Goal: Book appointment/travel/reservation

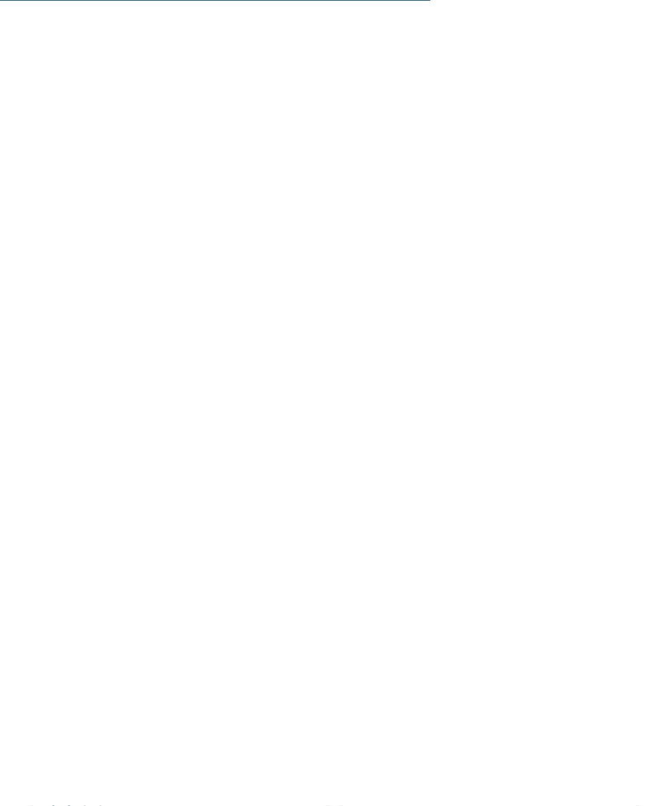
scroll to position [4406, 0]
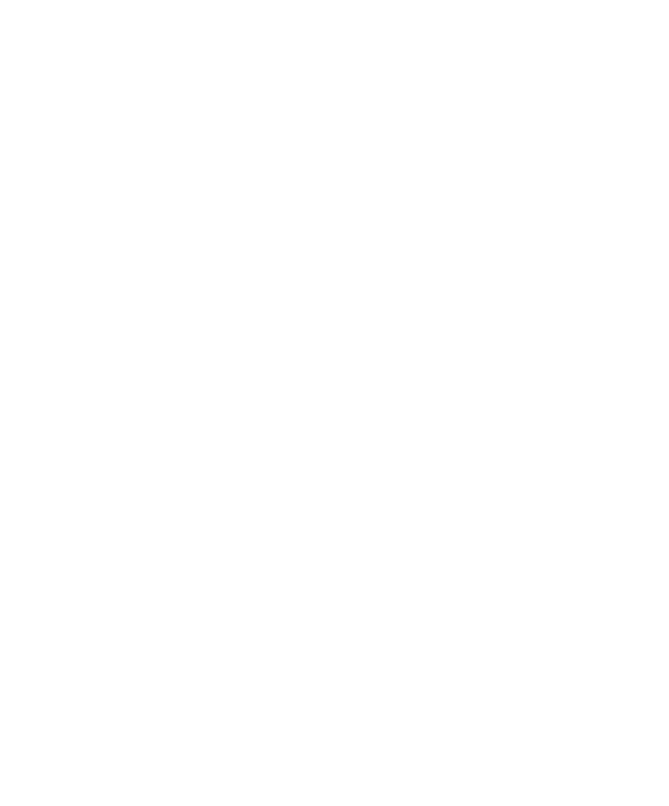
click at [445, 236] on div "Meraner Land – Schnals Aktiv & Familienhotel Adlernest **** Familie Gamper € € …" at bounding box center [489, 362] width 293 height 253
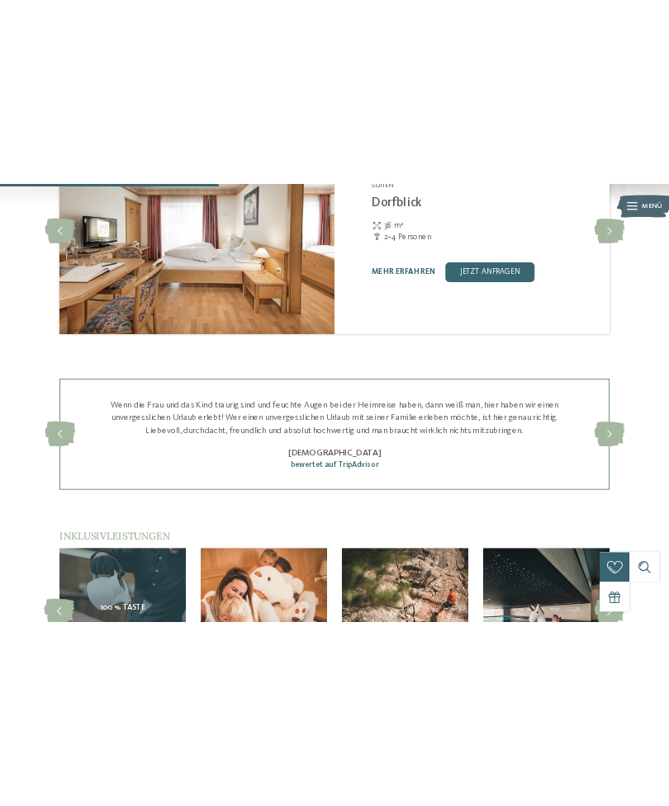
scroll to position [1981, 0]
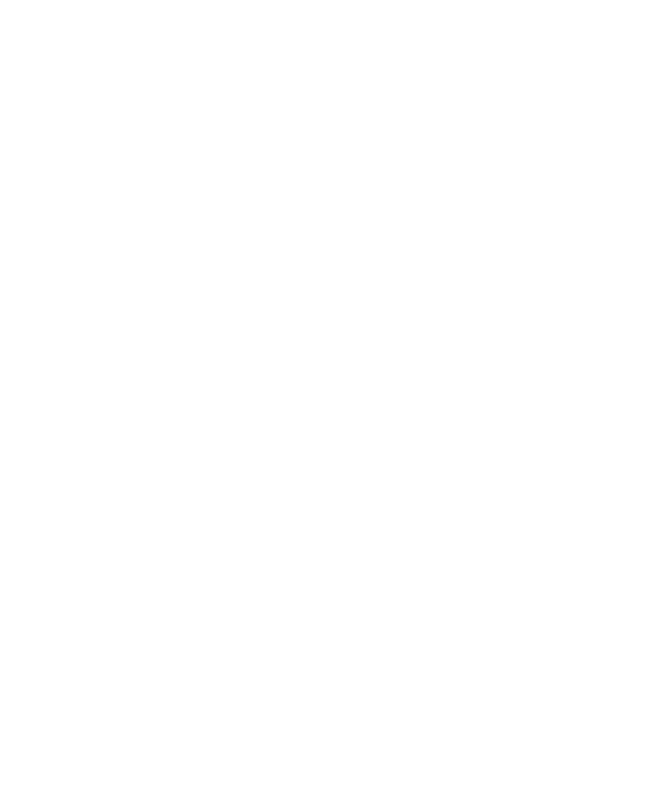
click at [641, 412] on icon at bounding box center [635, 430] width 45 height 37
click at [641, 394] on icon at bounding box center [635, 412] width 45 height 37
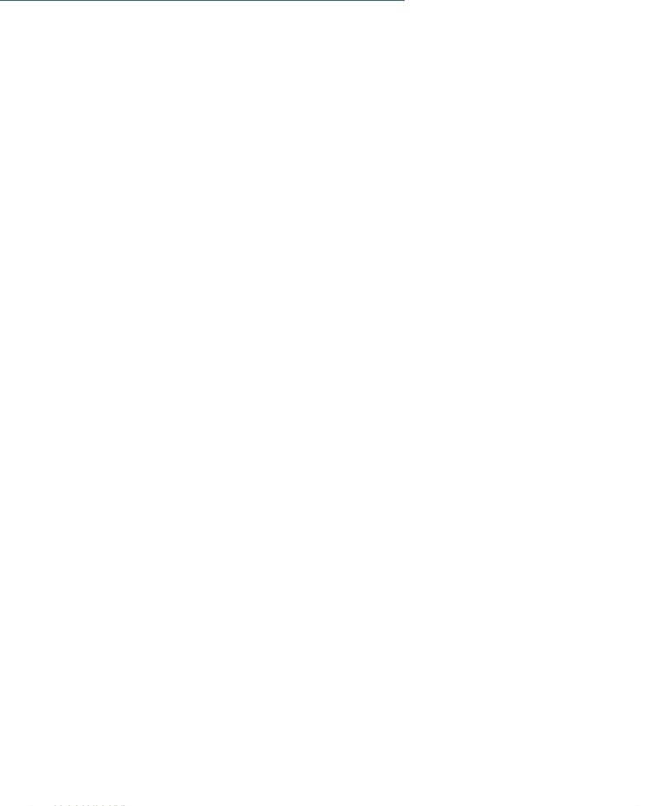
scroll to position [3270, 0]
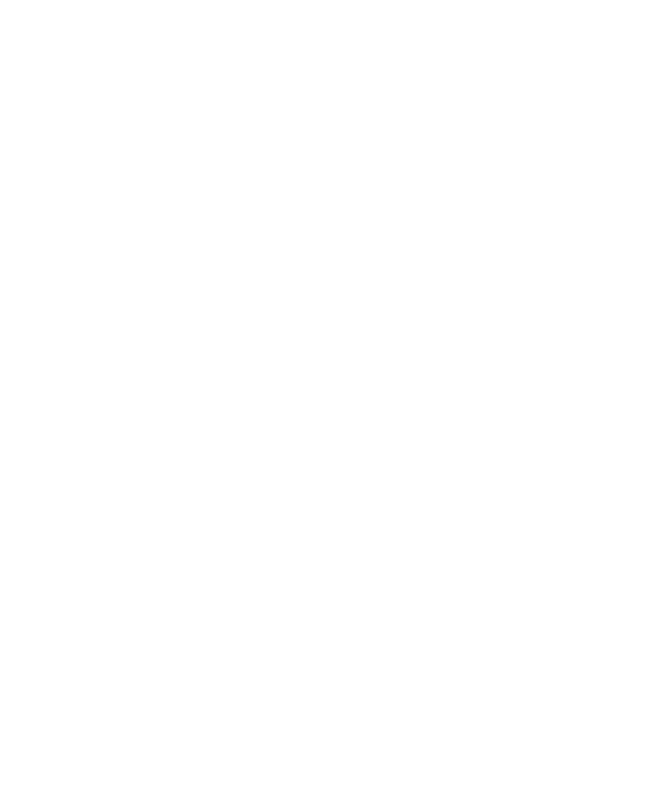
click at [629, 475] on icon at bounding box center [635, 493] width 45 height 37
click at [626, 507] on icon at bounding box center [633, 525] width 45 height 37
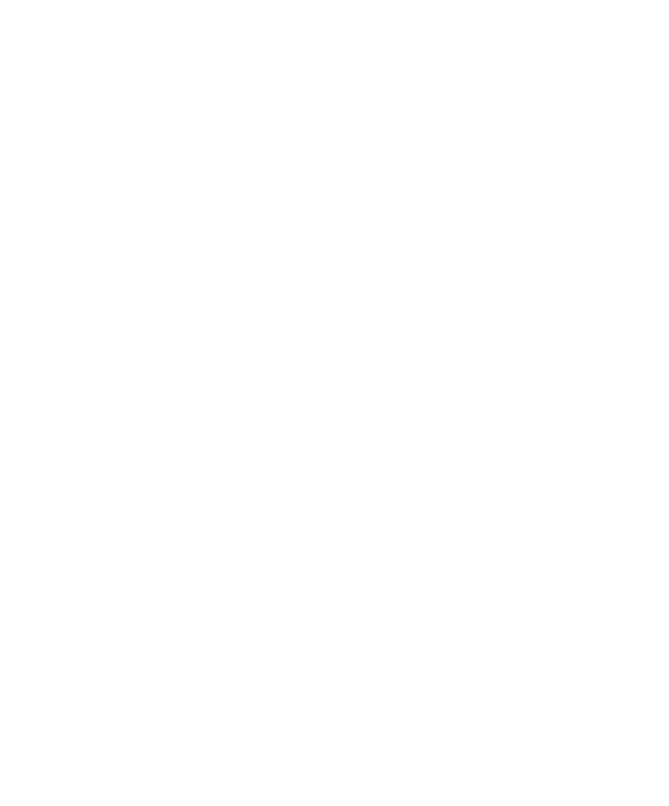
click at [554, 433] on img at bounding box center [541, 442] width 190 height 142
click at [642, 430] on icon at bounding box center [633, 442] width 45 height 37
click at [641, 427] on icon at bounding box center [633, 442] width 45 height 37
click at [341, 436] on img at bounding box center [334, 442] width 190 height 142
click at [562, 401] on img at bounding box center [541, 442] width 190 height 142
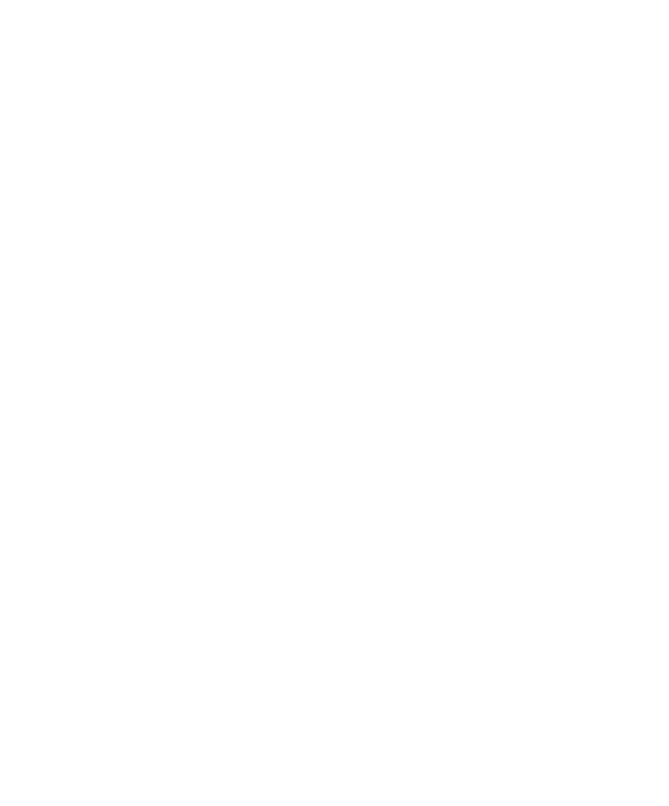
click at [154, 426] on img at bounding box center [128, 442] width 190 height 142
click at [45, 424] on icon at bounding box center [34, 442] width 45 height 37
click at [136, 433] on img at bounding box center [128, 442] width 190 height 142
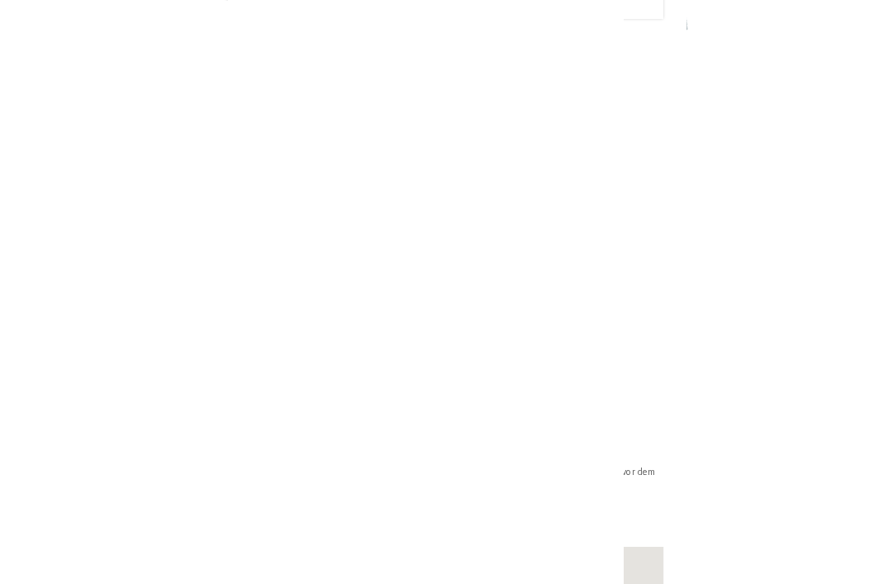
scroll to position [1841, 0]
